Goal: Find specific page/section: Find specific page/section

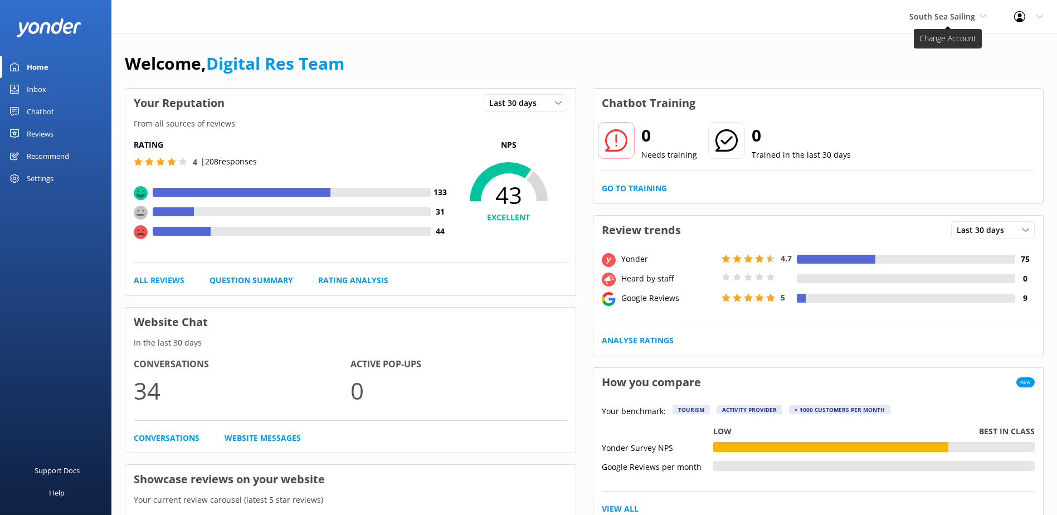
click at [955, 17] on span "South Sea Sailing" at bounding box center [942, 16] width 66 height 11
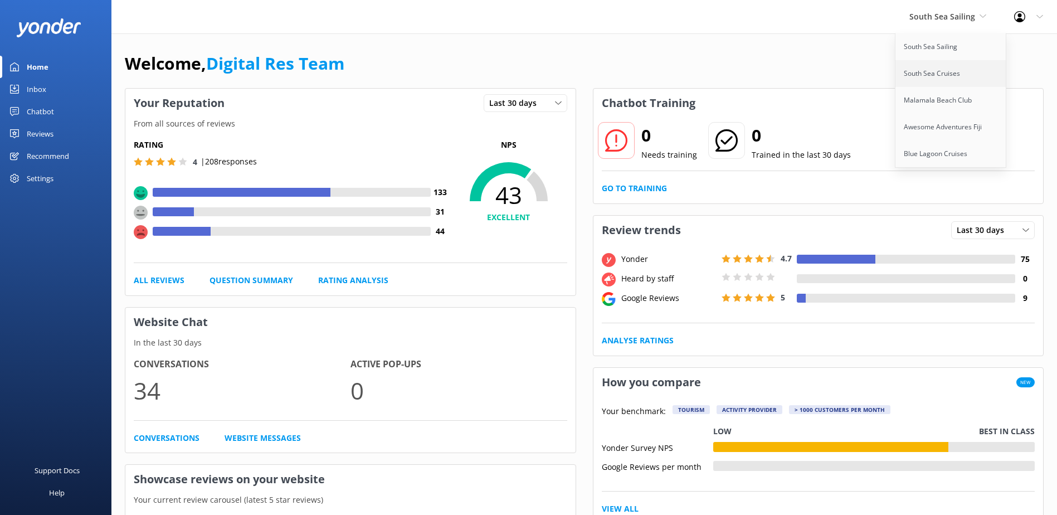
click at [949, 71] on link "South Sea Cruises" at bounding box center [950, 73] width 111 height 27
